Goal: Task Accomplishment & Management: Use online tool/utility

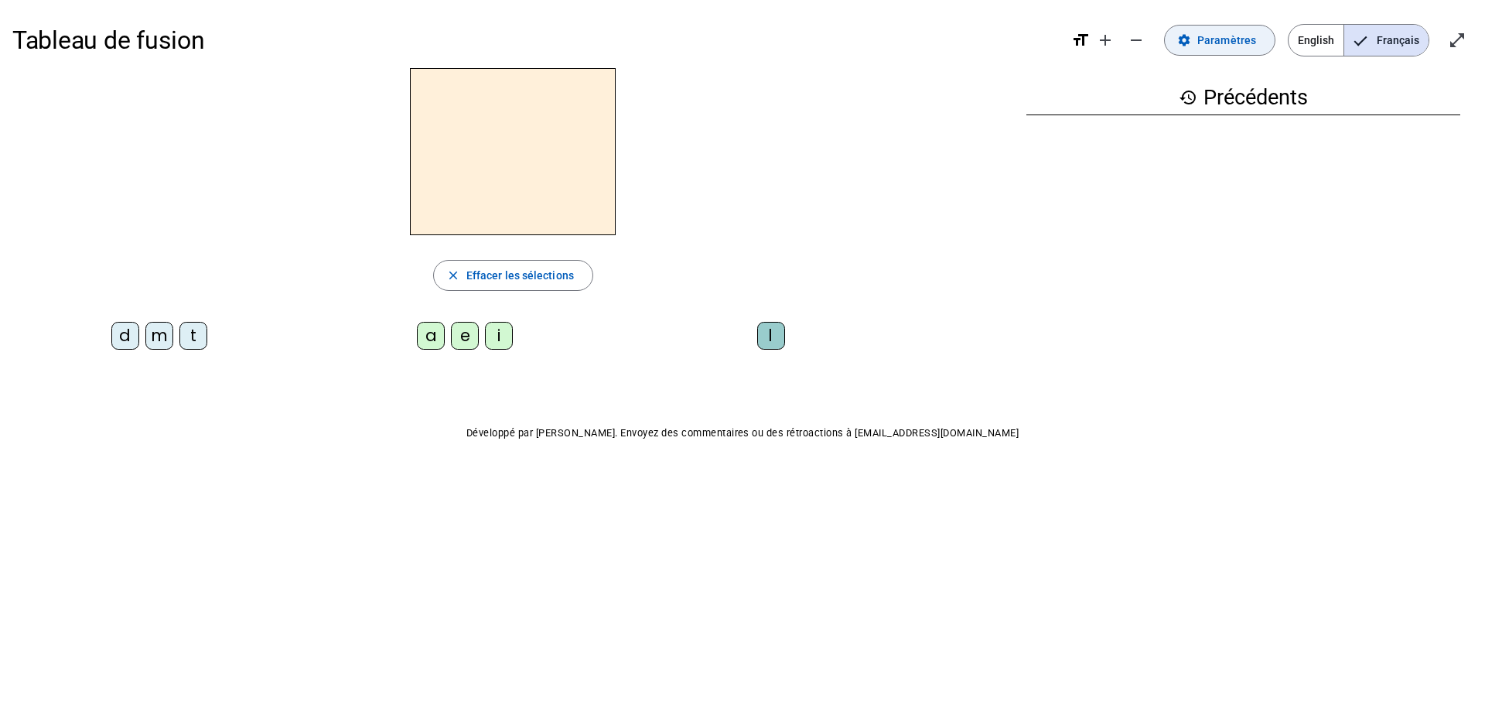
click at [1199, 43] on span at bounding box center [1220, 40] width 110 height 37
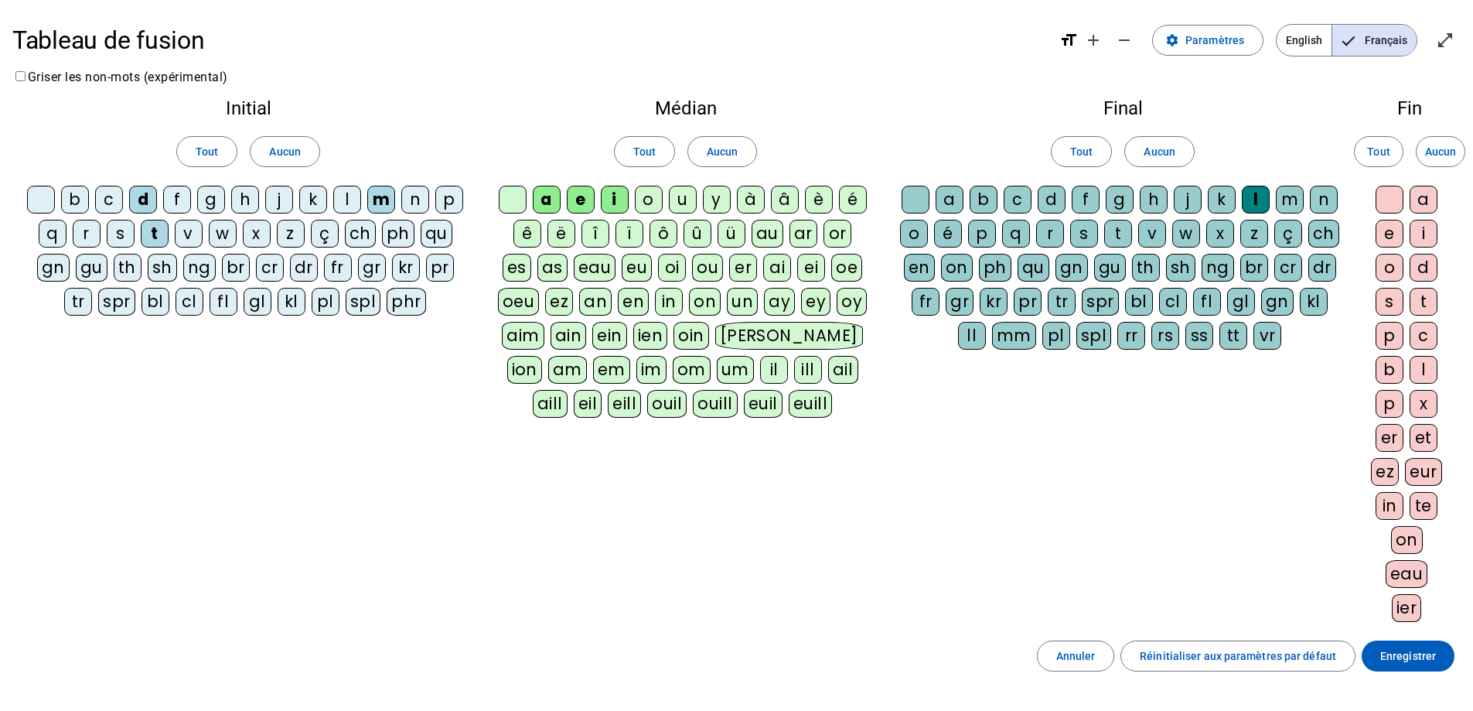
click at [341, 193] on div "l" at bounding box center [347, 200] width 28 height 28
click at [610, 206] on div "i" at bounding box center [615, 200] width 28 height 28
click at [681, 201] on div "u" at bounding box center [683, 200] width 28 height 28
click at [1421, 650] on span "Enregistrer" at bounding box center [1408, 655] width 56 height 19
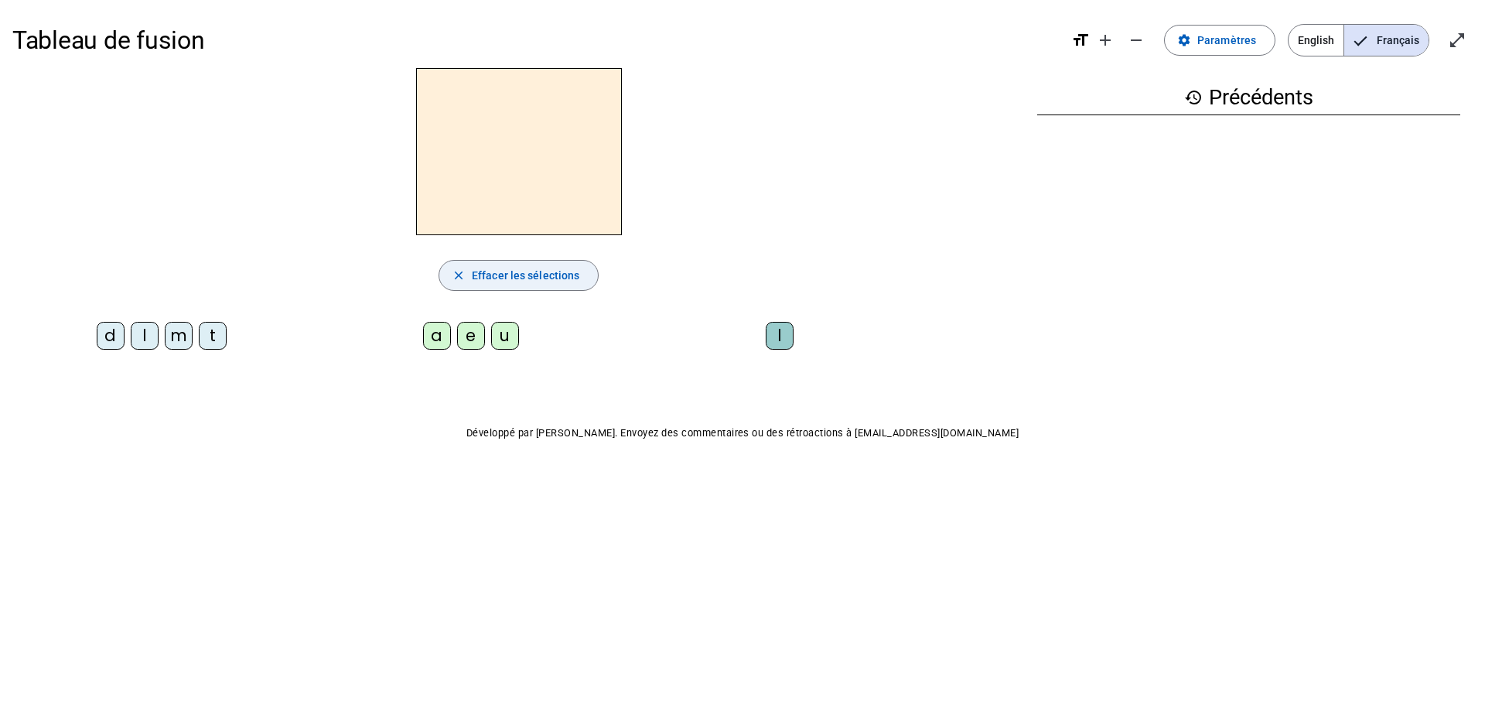
click at [483, 267] on span "Effacer les sélections" at bounding box center [525, 275] width 107 height 19
click at [1191, 42] on mat-icon "settings" at bounding box center [1184, 40] width 14 height 14
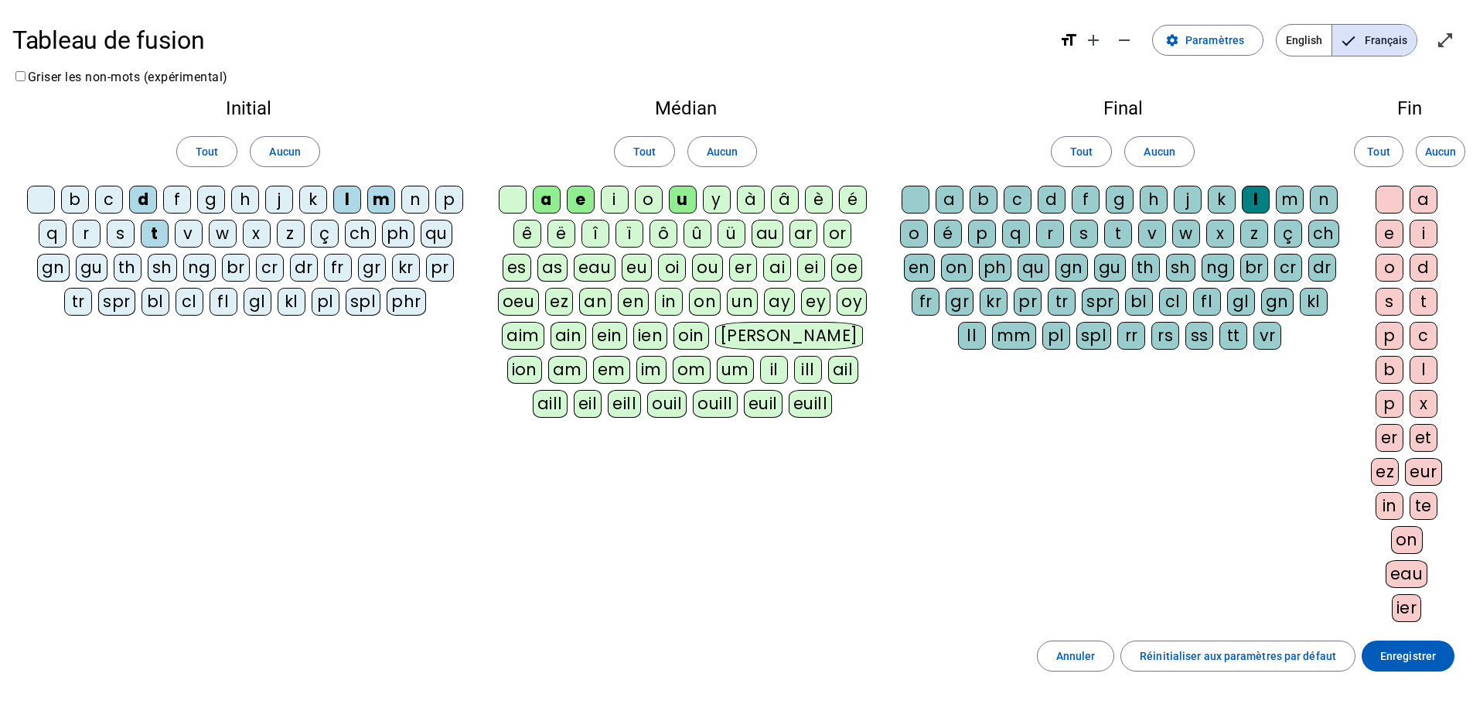
click at [1258, 200] on div "l" at bounding box center [1256, 200] width 28 height 28
drag, startPoint x: 1429, startPoint y: 659, endPoint x: 862, endPoint y: 520, distance: 583.5
click at [1427, 659] on span "Enregistrer" at bounding box center [1408, 655] width 56 height 19
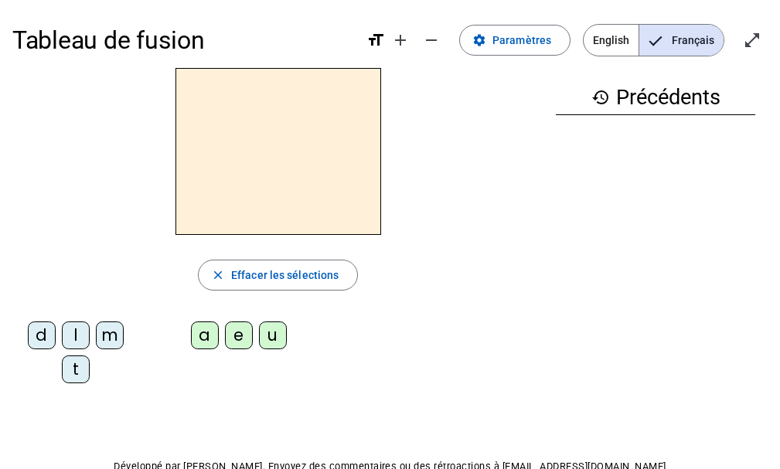
click at [109, 338] on div "m" at bounding box center [110, 336] width 28 height 28
click at [204, 329] on div "a" at bounding box center [205, 336] width 28 height 28
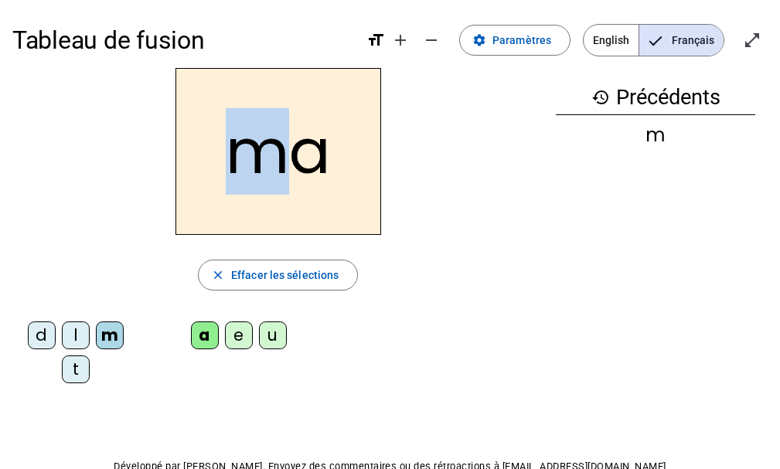
drag, startPoint x: 283, startPoint y: 163, endPoint x: 229, endPoint y: 163, distance: 54.1
click at [229, 163] on h2 "ma" at bounding box center [279, 151] width 206 height 167
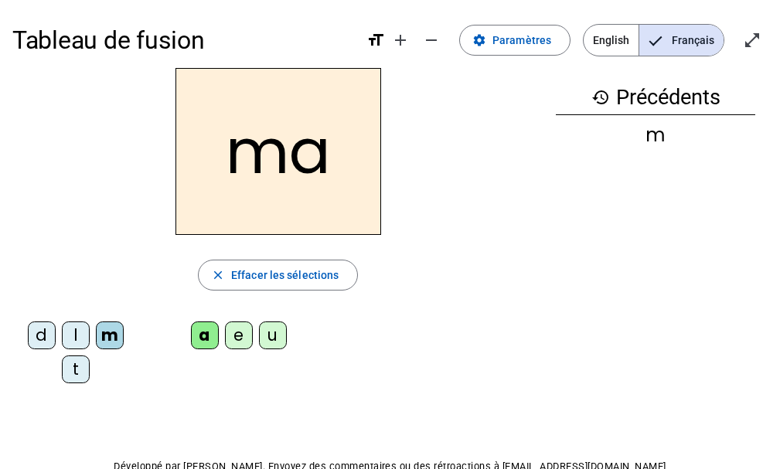
click at [75, 370] on div "t" at bounding box center [76, 370] width 28 height 28
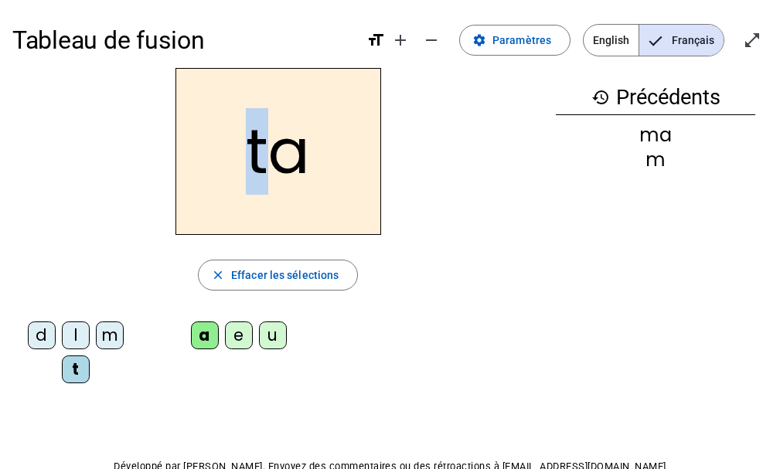
drag, startPoint x: 272, startPoint y: 133, endPoint x: 243, endPoint y: 133, distance: 29.4
click at [243, 133] on h2 "ta" at bounding box center [279, 151] width 206 height 167
click at [78, 336] on div "l" at bounding box center [76, 336] width 28 height 28
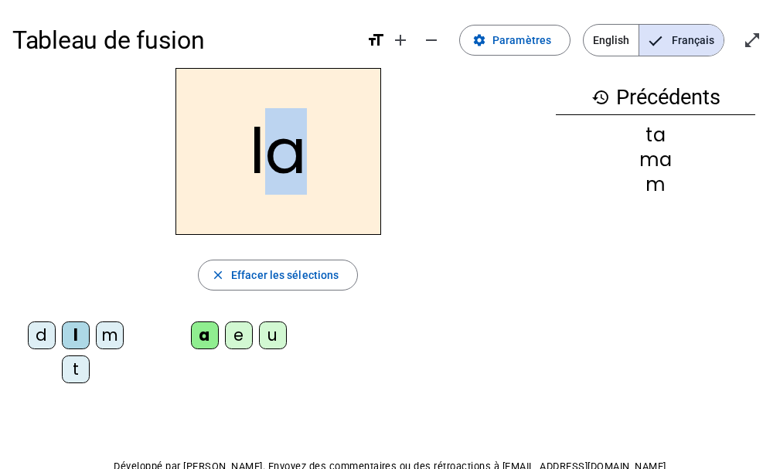
drag, startPoint x: 299, startPoint y: 166, endPoint x: 275, endPoint y: 165, distance: 24.0
click at [275, 165] on h2 "la" at bounding box center [279, 151] width 206 height 167
click at [245, 339] on div "e" at bounding box center [239, 336] width 28 height 28
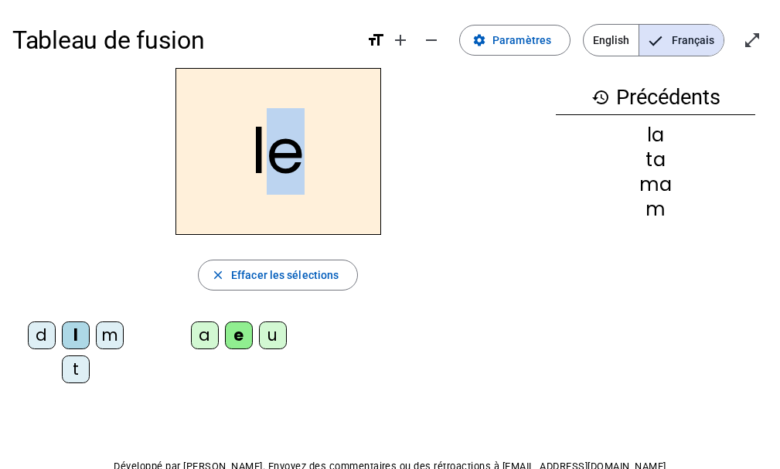
drag, startPoint x: 299, startPoint y: 153, endPoint x: 275, endPoint y: 153, distance: 24.0
click at [275, 153] on h2 "le" at bounding box center [279, 151] width 206 height 167
click at [278, 334] on div "u" at bounding box center [273, 336] width 28 height 28
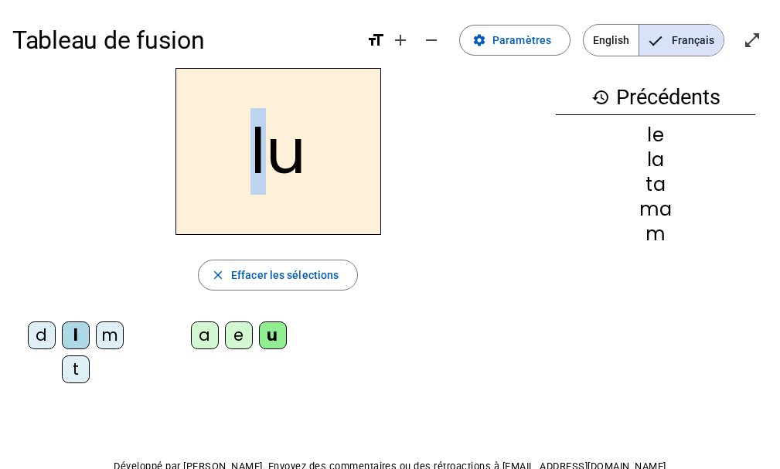
click at [237, 173] on h2 "lu" at bounding box center [279, 151] width 206 height 167
click at [80, 377] on div "t" at bounding box center [76, 370] width 28 height 28
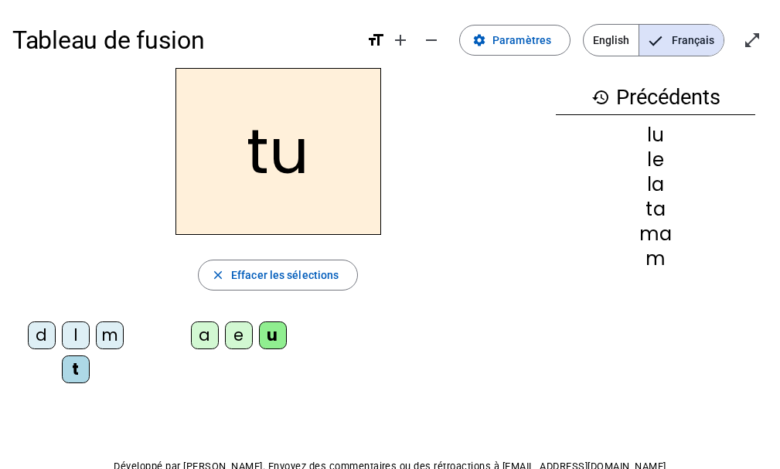
click at [50, 339] on div "d" at bounding box center [42, 336] width 28 height 28
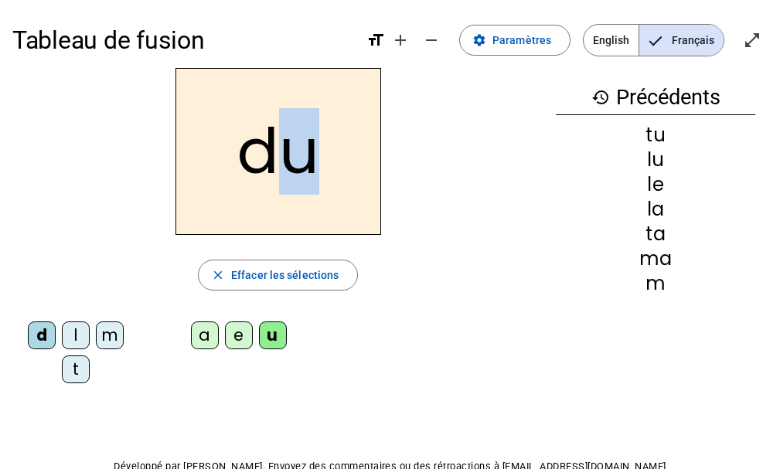
drag, startPoint x: 310, startPoint y: 154, endPoint x: 278, endPoint y: 154, distance: 32.5
click at [278, 153] on h2 "du" at bounding box center [279, 151] width 206 height 167
click at [537, 396] on div "Tableau de fusion format_size add remove settings Paramètres English Français o…" at bounding box center [390, 279] width 780 height 558
drag, startPoint x: 312, startPoint y: 166, endPoint x: 292, endPoint y: 165, distance: 20.2
click at [292, 165] on h2 "du" at bounding box center [279, 151] width 206 height 167
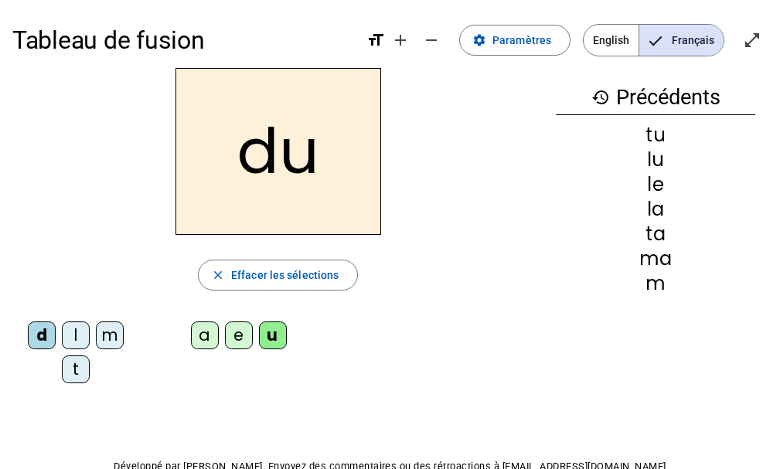
click at [231, 341] on div "e" at bounding box center [239, 336] width 28 height 28
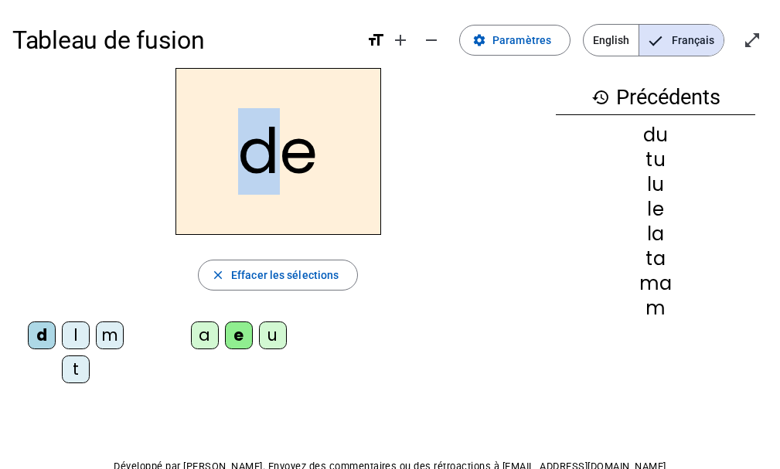
drag, startPoint x: 278, startPoint y: 159, endPoint x: 239, endPoint y: 157, distance: 39.5
click at [239, 157] on h2 "de" at bounding box center [279, 151] width 206 height 167
click at [116, 332] on div "m" at bounding box center [110, 336] width 28 height 28
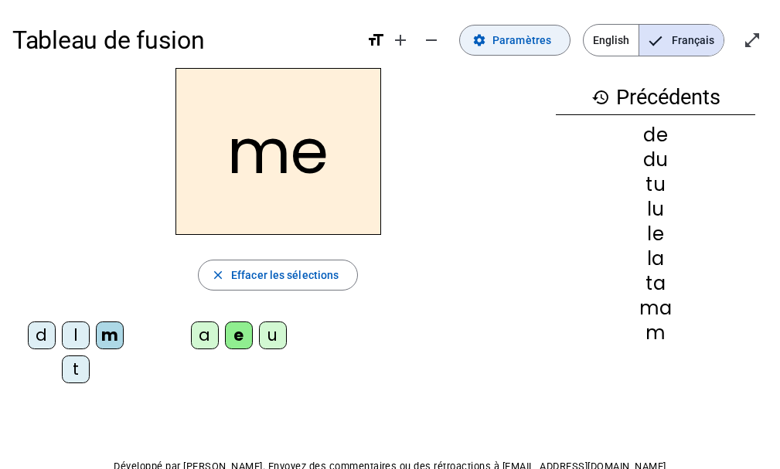
click at [549, 49] on span "Paramètres" at bounding box center [522, 40] width 59 height 19
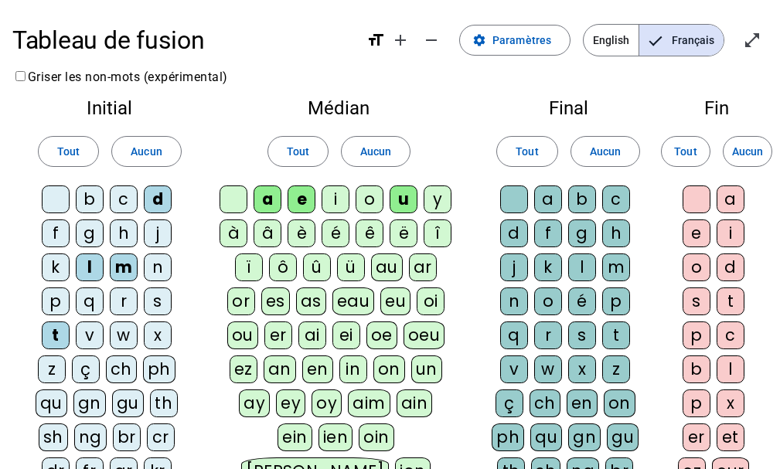
click at [162, 233] on div "j" at bounding box center [158, 234] width 28 height 28
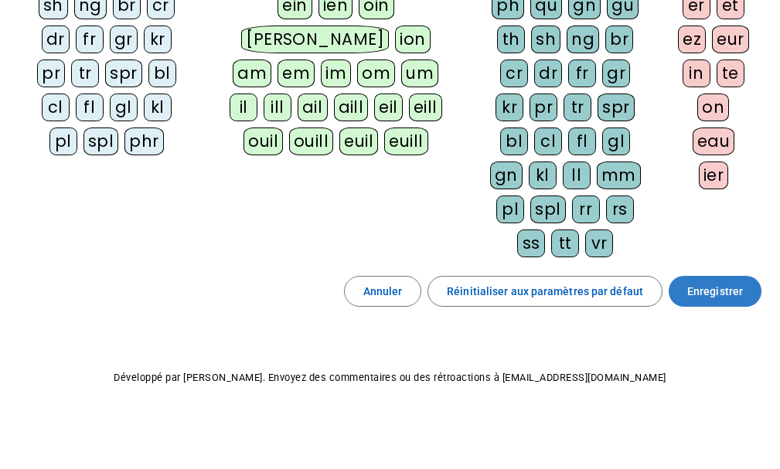
click at [729, 298] on span "Enregistrer" at bounding box center [715, 291] width 56 height 19
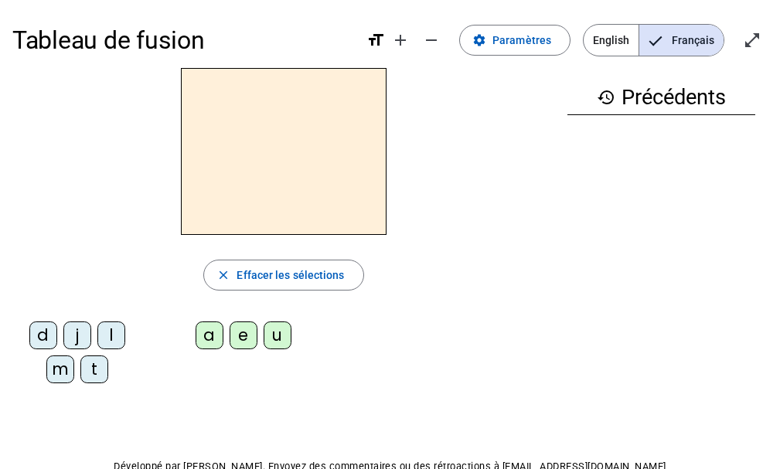
drag, startPoint x: 56, startPoint y: 370, endPoint x: 100, endPoint y: 367, distance: 43.5
click at [57, 370] on div "m" at bounding box center [60, 370] width 28 height 28
click at [255, 333] on div "e" at bounding box center [244, 336] width 28 height 28
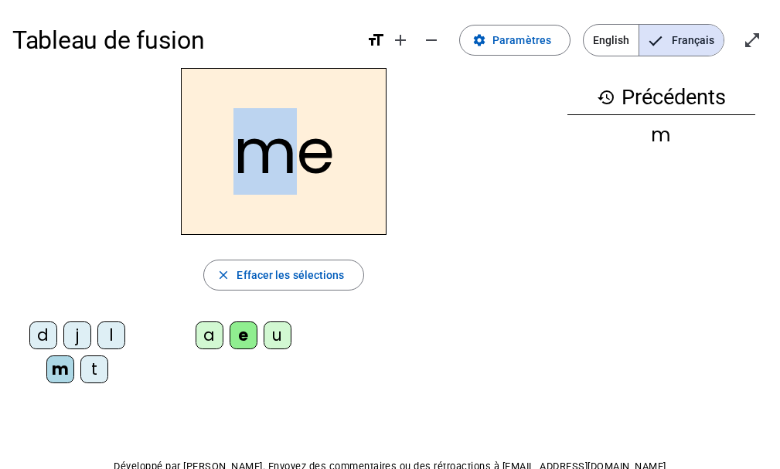
drag, startPoint x: 297, startPoint y: 172, endPoint x: 254, endPoint y: 172, distance: 42.5
click at [257, 169] on h2 "me" at bounding box center [284, 151] width 206 height 167
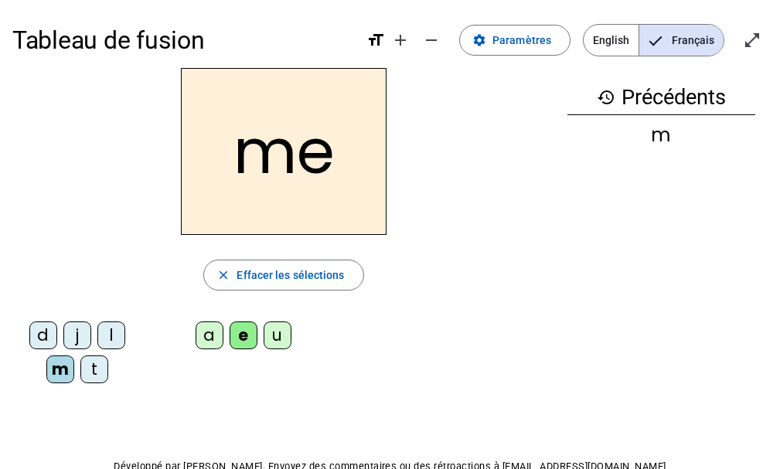
click at [80, 333] on div "j" at bounding box center [77, 336] width 28 height 28
